Goal: Task Accomplishment & Management: Manage account settings

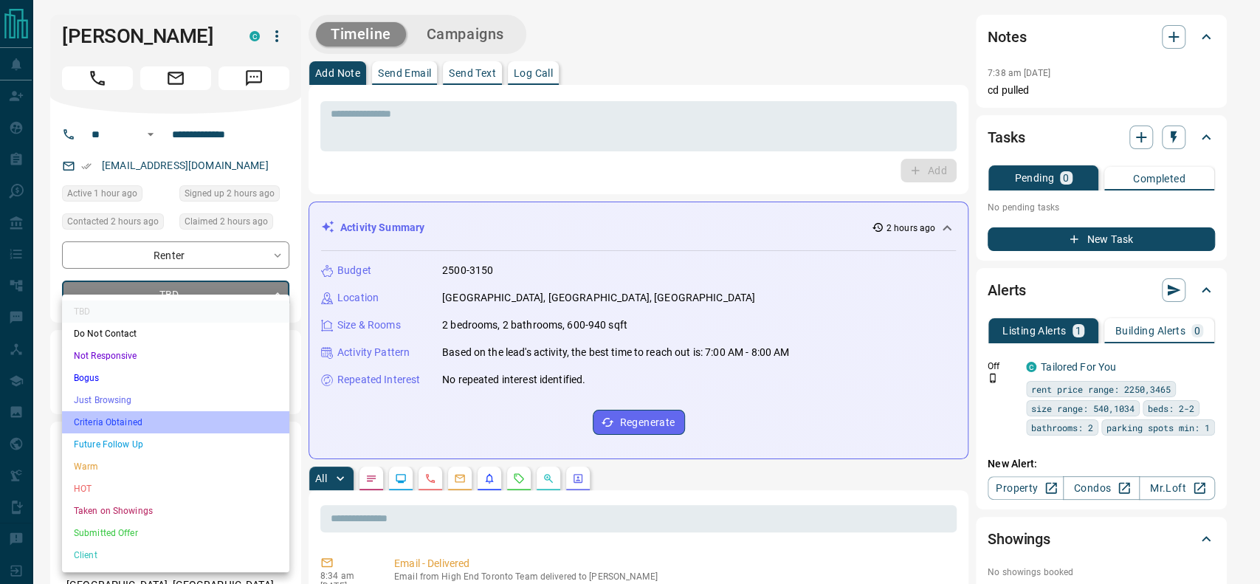
click at [160, 415] on li "Criteria Obtained" at bounding box center [175, 422] width 227 height 22
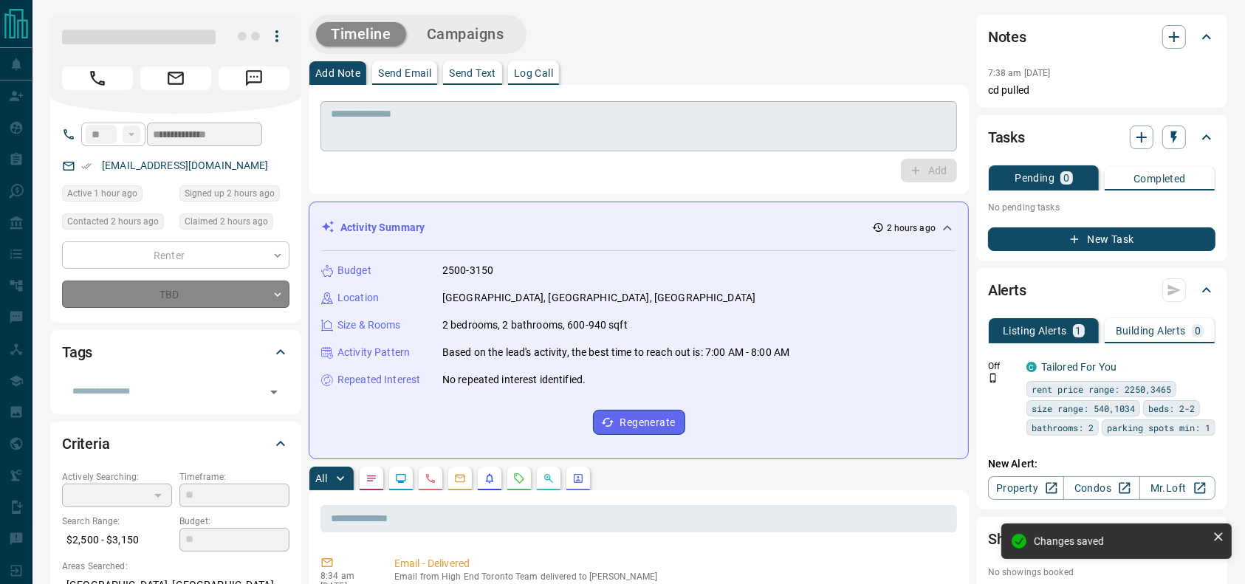
click at [528, 105] on div "* ​" at bounding box center [638, 126] width 636 height 50
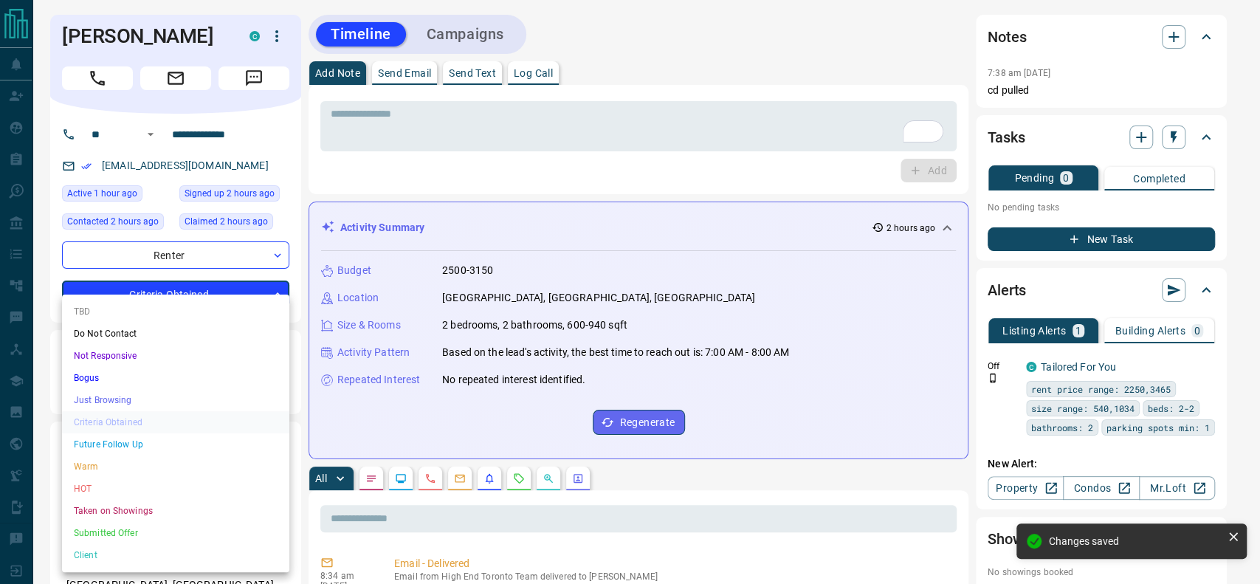
click at [149, 394] on li "Just Browsing" at bounding box center [175, 400] width 227 height 22
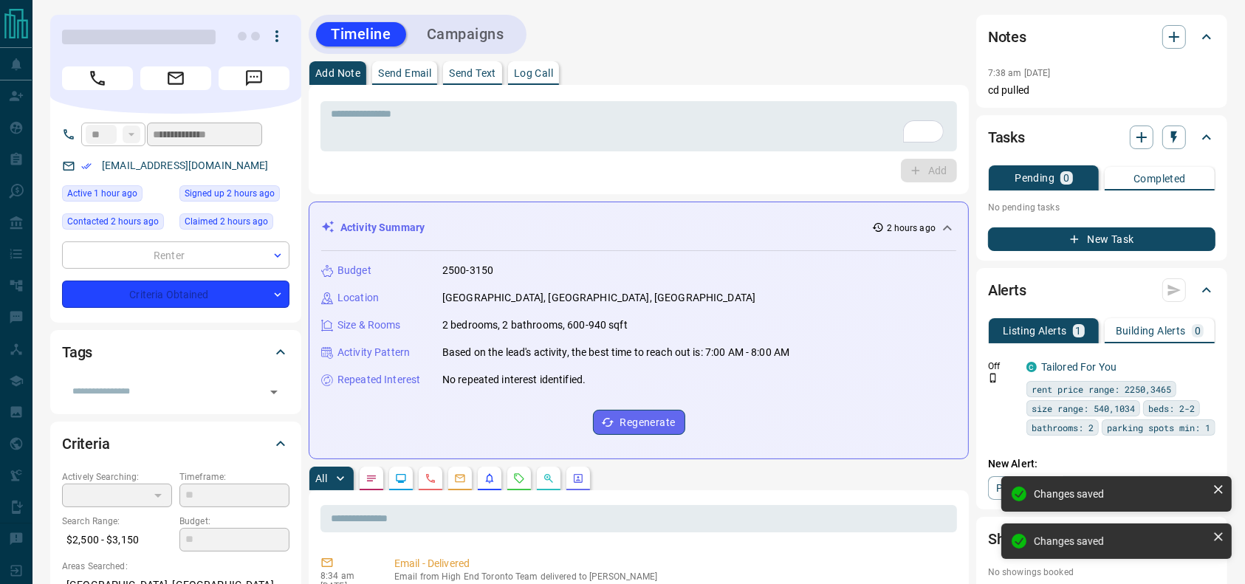
type input "*"
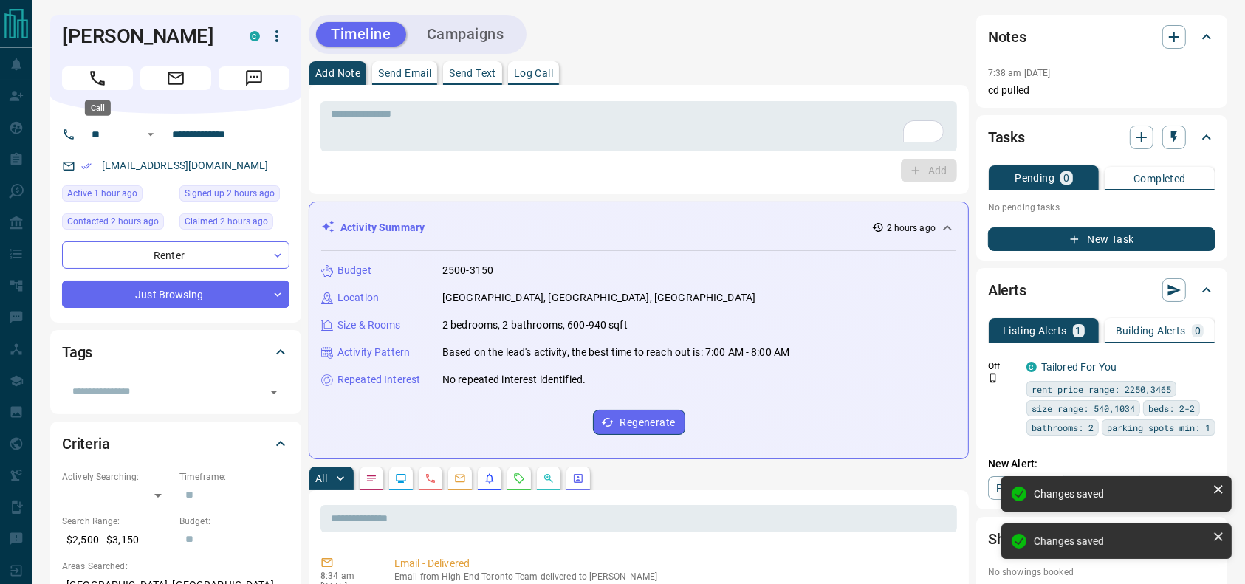
click at [123, 73] on button "Call" at bounding box center [97, 78] width 71 height 24
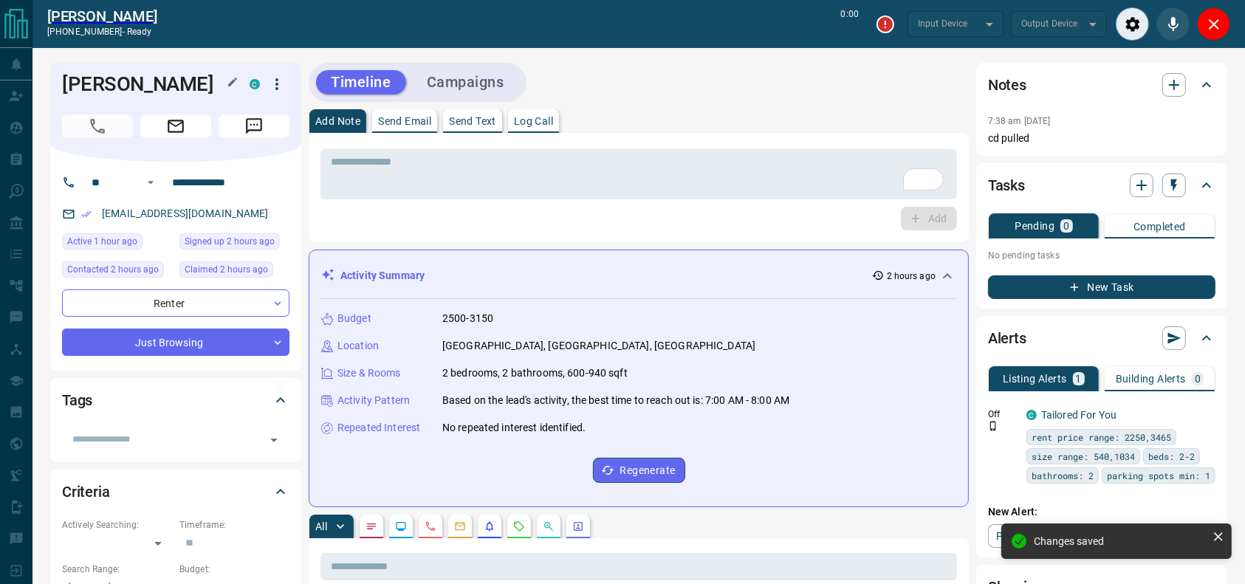
type input "*******"
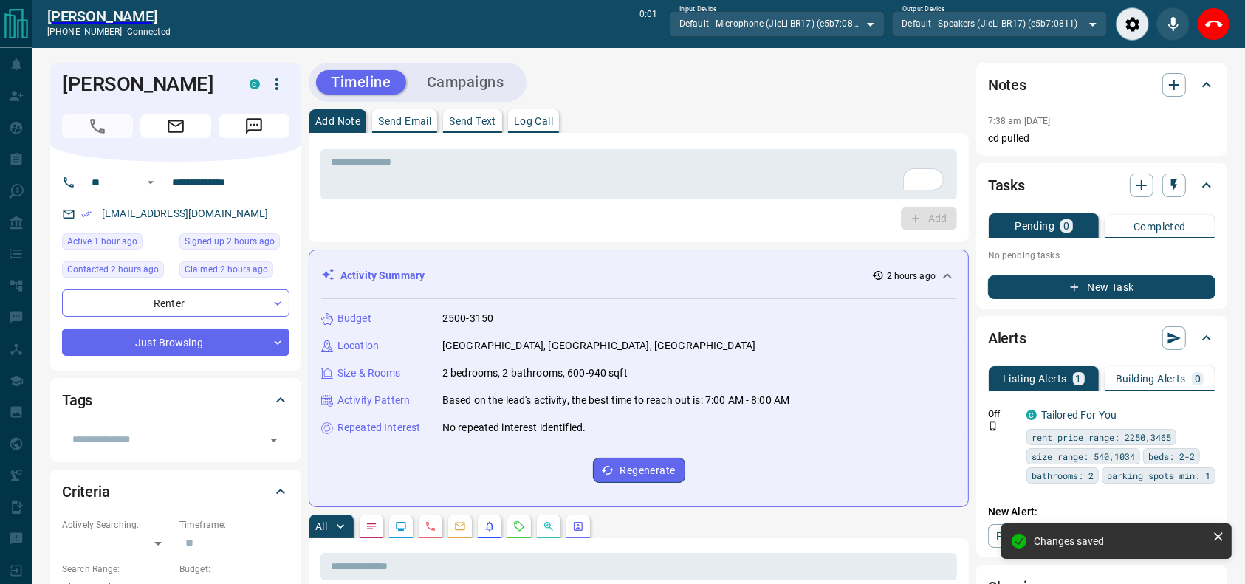
click at [673, 126] on div "Add Note Send Email Send Text Log Call" at bounding box center [639, 121] width 660 height 24
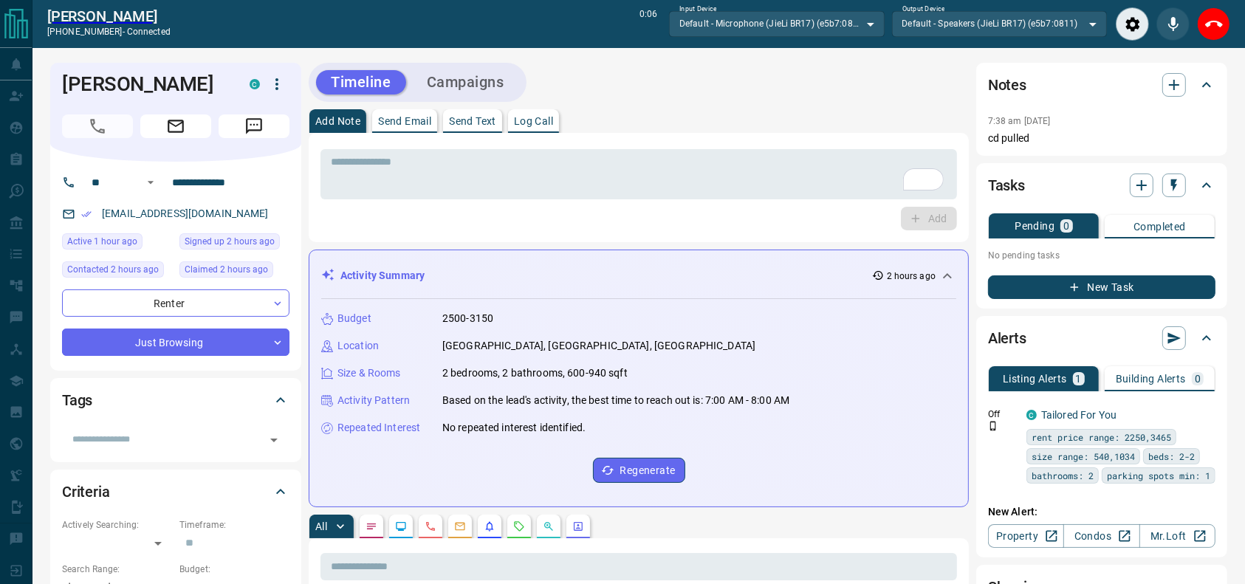
click at [1211, 27] on icon "End Call" at bounding box center [1214, 25] width 18 height 18
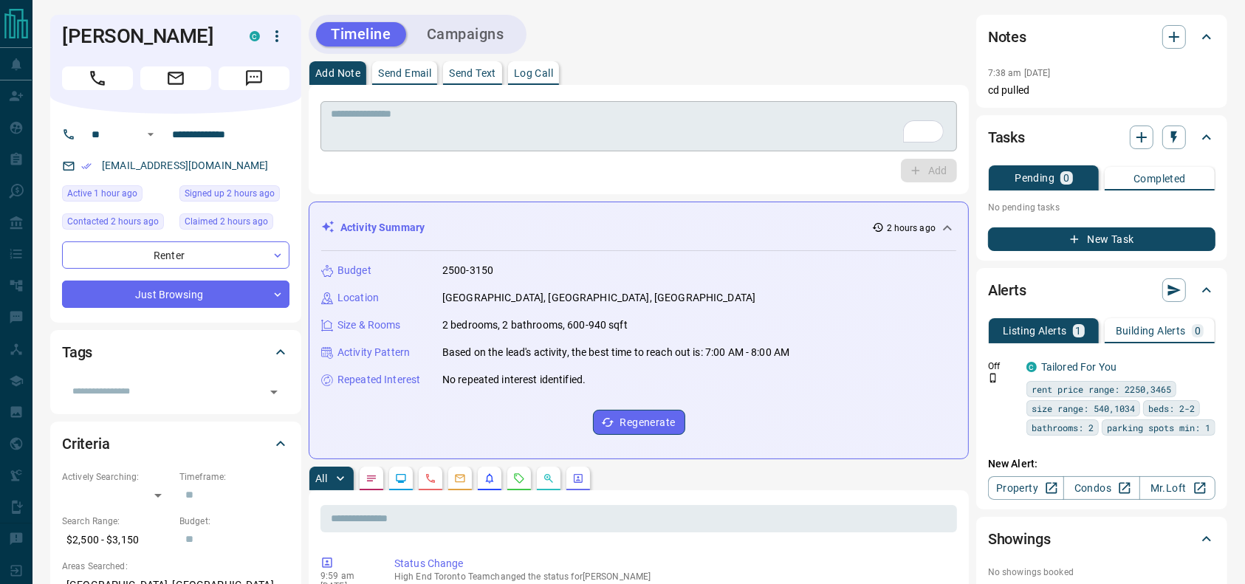
click at [716, 143] on textarea "To enrich screen reader interactions, please activate Accessibility in Grammarl…" at bounding box center [639, 127] width 616 height 38
click at [977, 179] on div "Tasks Pending 0 Completed No pending tasks New Task" at bounding box center [1101, 187] width 251 height 145
click at [823, 137] on textarea "**********" at bounding box center [639, 127] width 616 height 38
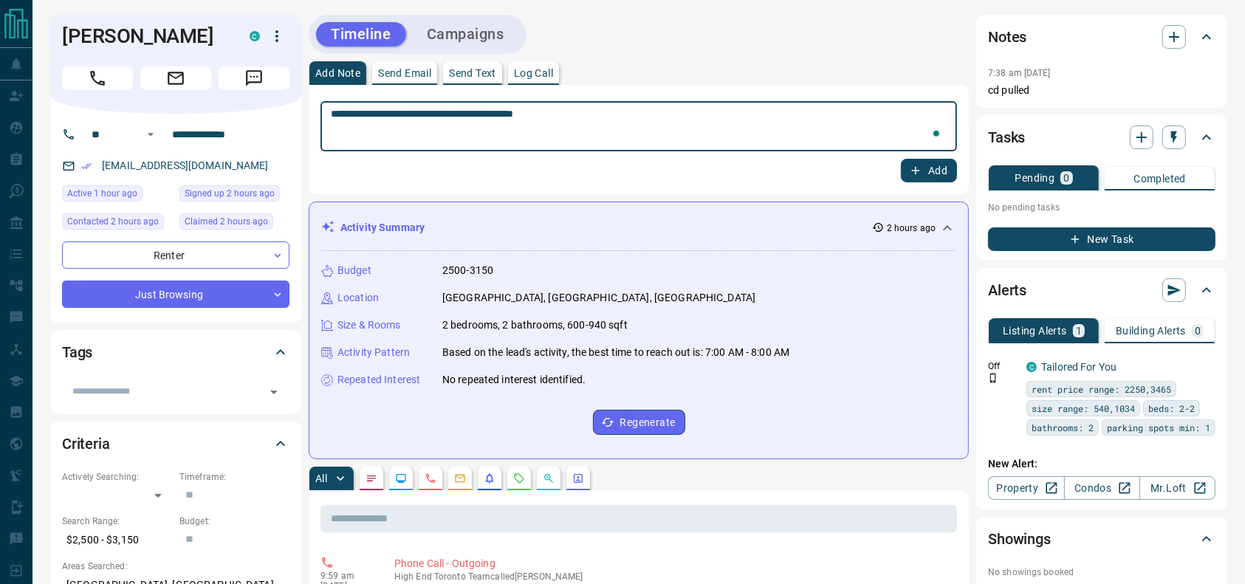
type textarea "**********"
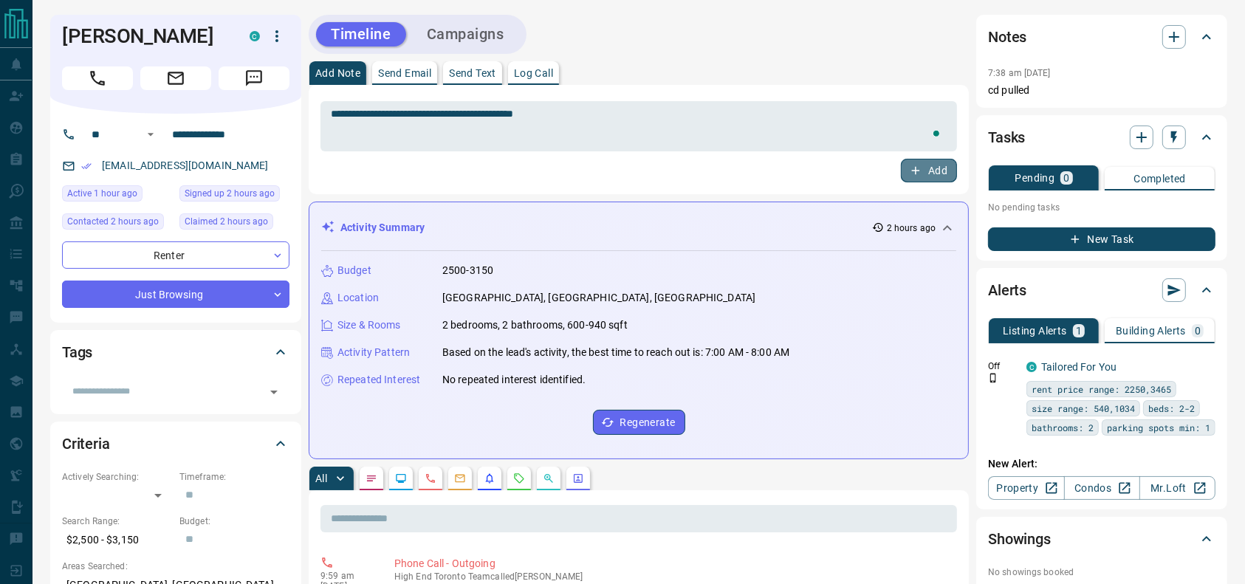
click at [934, 171] on button "Add" at bounding box center [929, 171] width 56 height 24
click at [523, 36] on div "Timeline Campaigns" at bounding box center [639, 34] width 660 height 39
click at [503, 36] on button "Campaigns" at bounding box center [465, 34] width 107 height 24
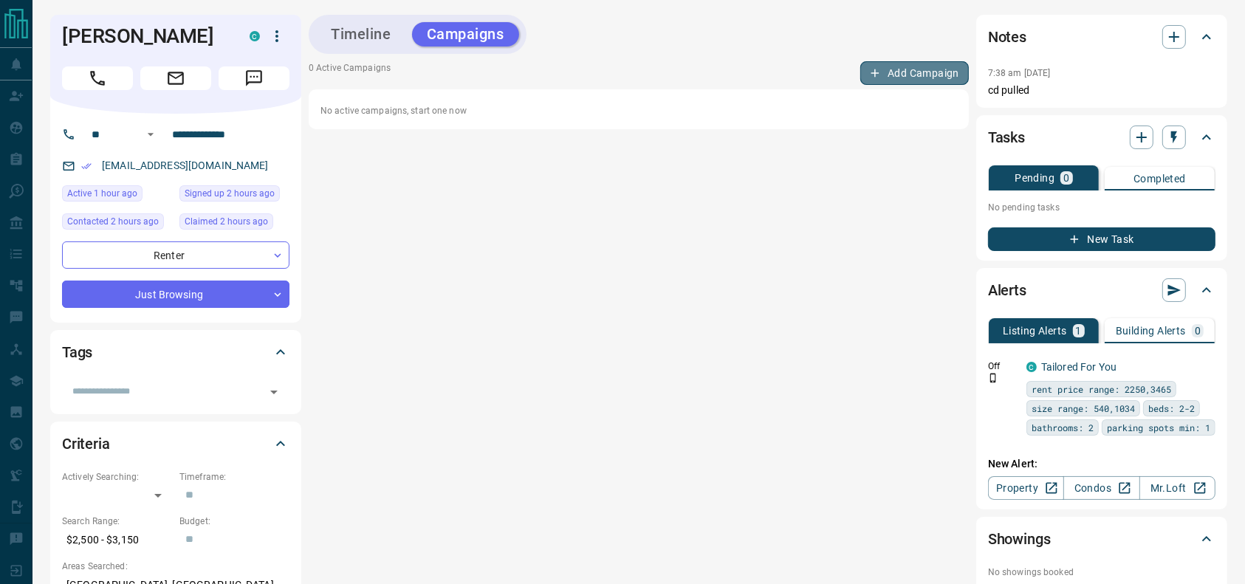
click at [881, 62] on button "Add Campaign" at bounding box center [914, 73] width 109 height 24
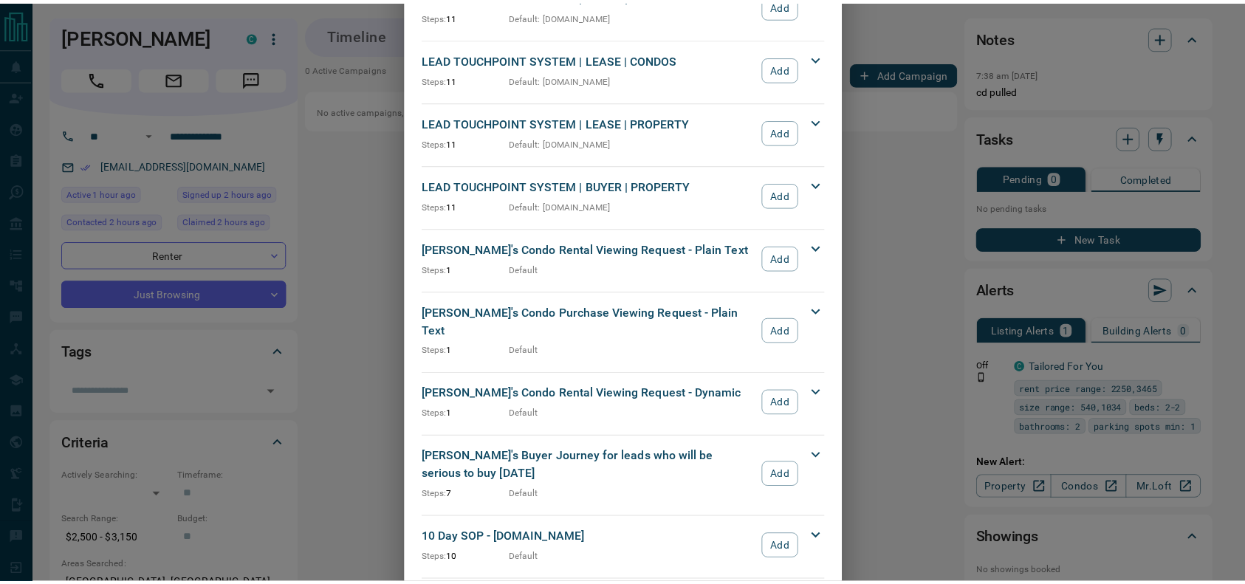
scroll to position [531, 0]
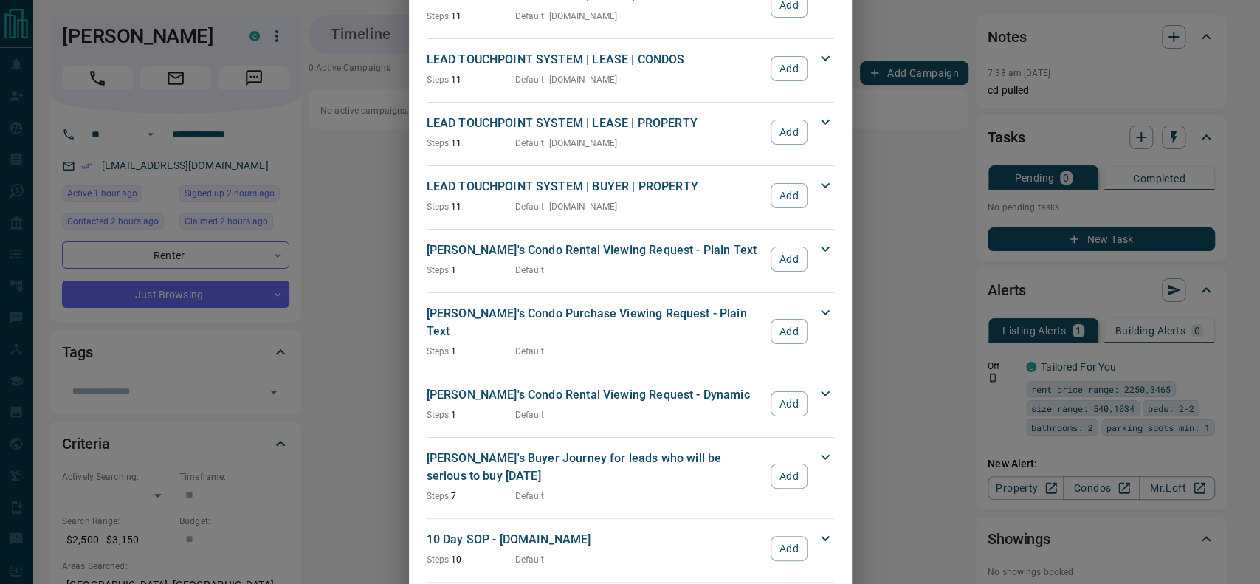
drag, startPoint x: 791, startPoint y: 131, endPoint x: 770, endPoint y: 53, distance: 80.9
click at [770, 53] on div "GENERIC BUYER 30 DAY NURTURING | BUYER | CONDOS Steps: 8 Default Add Campaign T…" at bounding box center [631, 349] width 408 height 1619
click at [770, 53] on div "LEAD TOUCHPOINT SYSTEM | LEASE | CONDOS Steps: 11 Default : [DOMAIN_NAME] Add" at bounding box center [622, 68] width 390 height 35
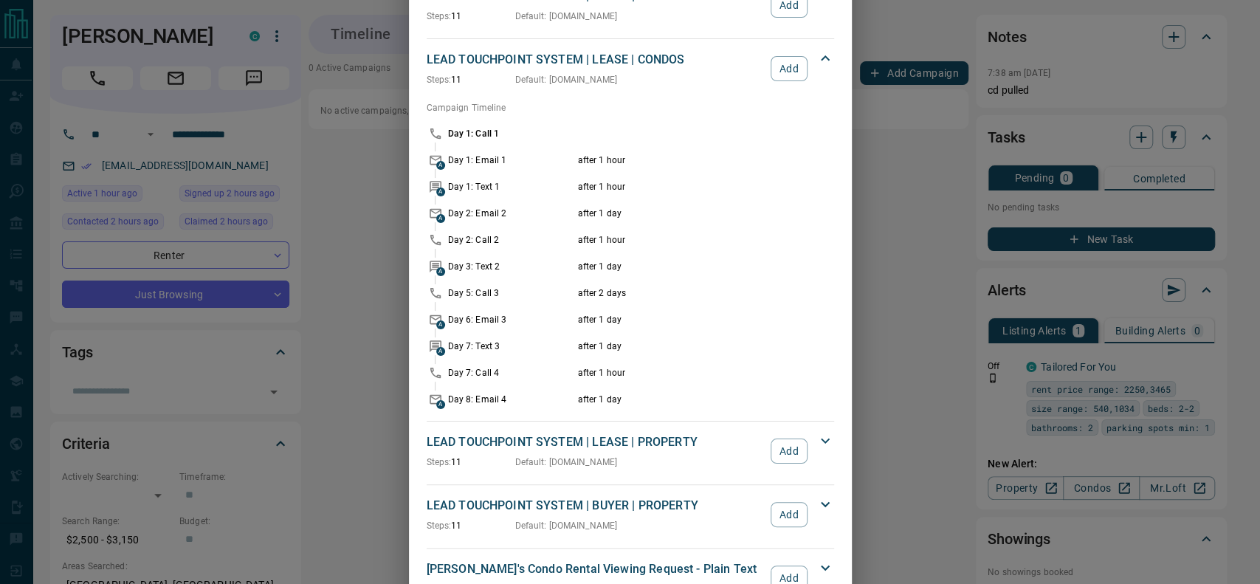
drag, startPoint x: 778, startPoint y: 61, endPoint x: 815, endPoint y: 15, distance: 59.4
click at [778, 62] on button "Add" at bounding box center [789, 68] width 36 height 25
